Goal: Information Seeking & Learning: Understand process/instructions

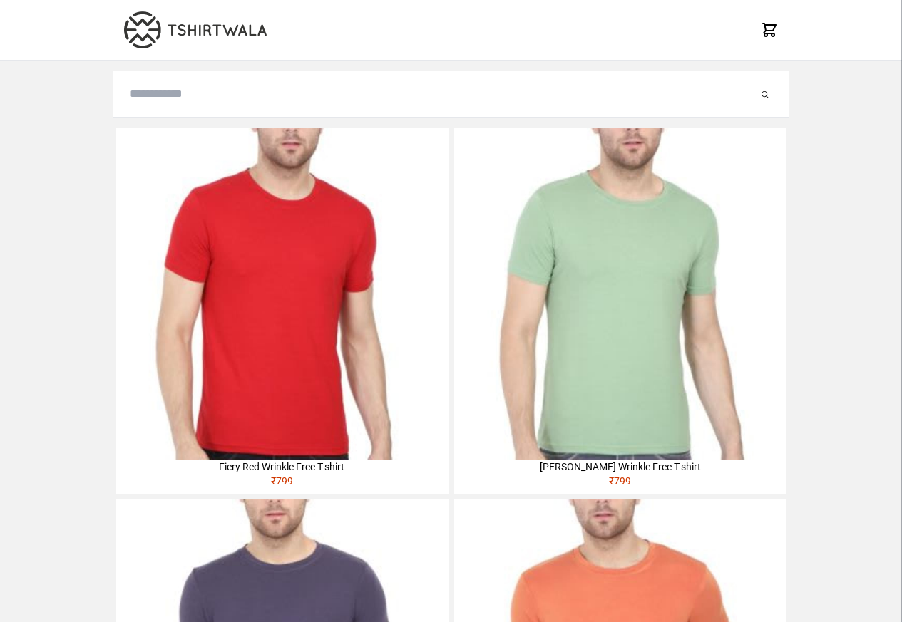
click at [140, 220] on img at bounding box center [281, 294] width 332 height 332
click at [140, 221] on img at bounding box center [281, 294] width 332 height 332
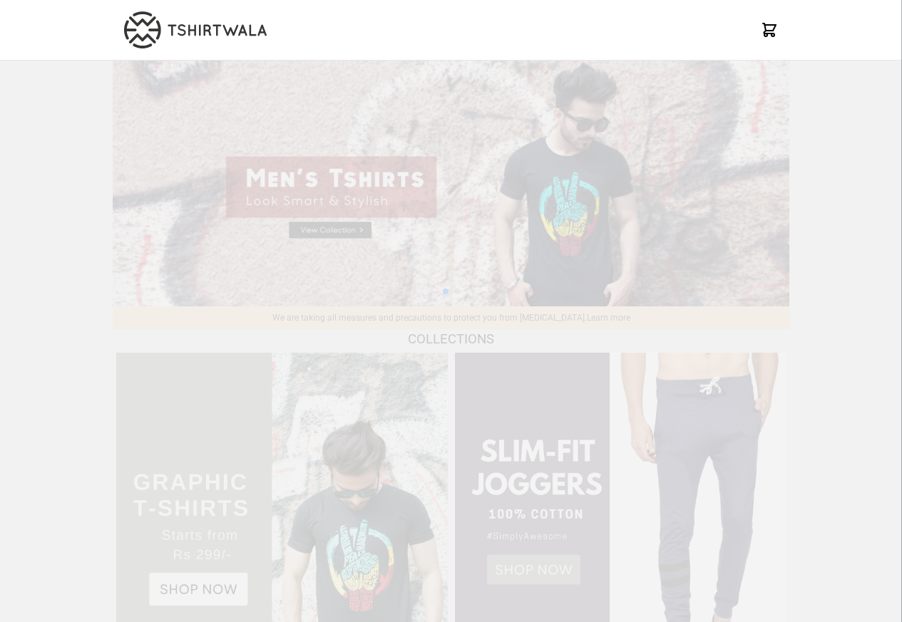
scroll to position [1376, 0]
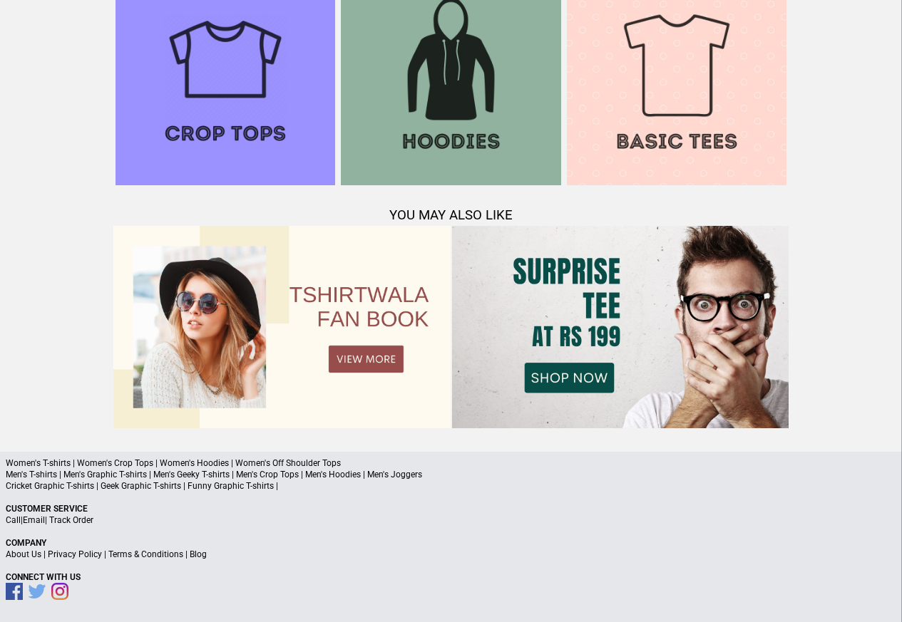
click at [115, 527] on div "Women's T-shirts | Women's Crop Tops | Women's Hoodies | Women's Off Shoulder T…" at bounding box center [451, 537] width 902 height 171
click at [136, 524] on p "Call | Email | Track Order" at bounding box center [451, 520] width 890 height 11
click at [130, 521] on p "Call | Email | Track Order" at bounding box center [451, 520] width 890 height 11
